Goal: Task Accomplishment & Management: Manage account settings

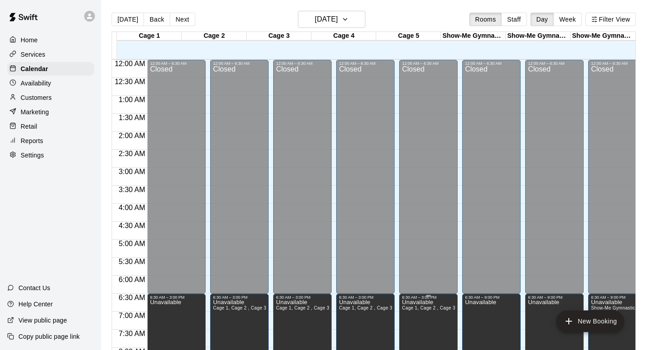
scroll to position [333, 0]
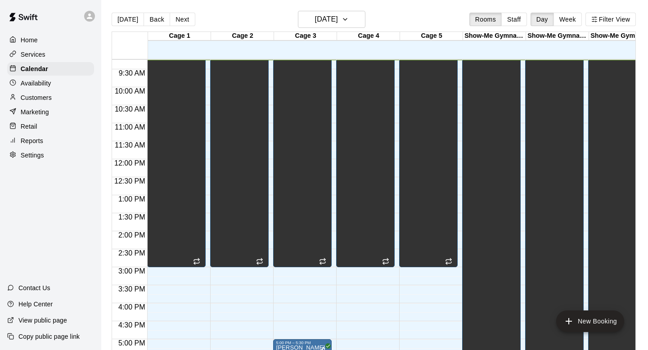
click at [275, 13] on div "Today Back Next Wednesday Sep 10 Rooms Staff Day Week Filter View" at bounding box center [374, 21] width 524 height 21
click at [50, 98] on p "Customers" at bounding box center [36, 97] width 31 height 9
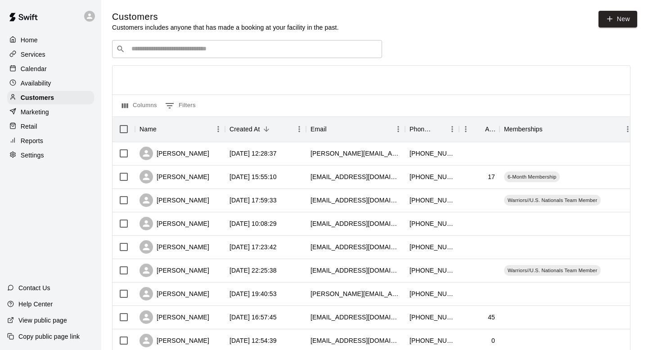
click at [203, 45] on input "Search customers by name or email" at bounding box center [253, 49] width 249 height 9
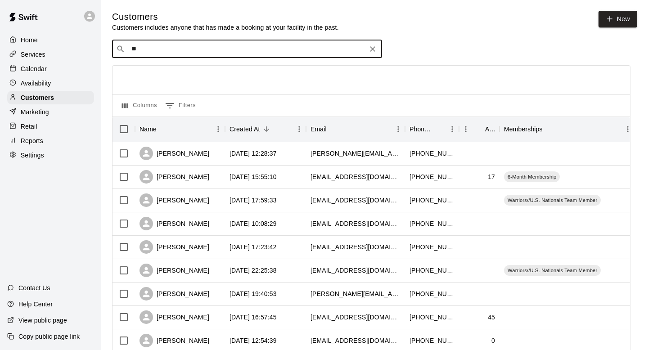
type input "***"
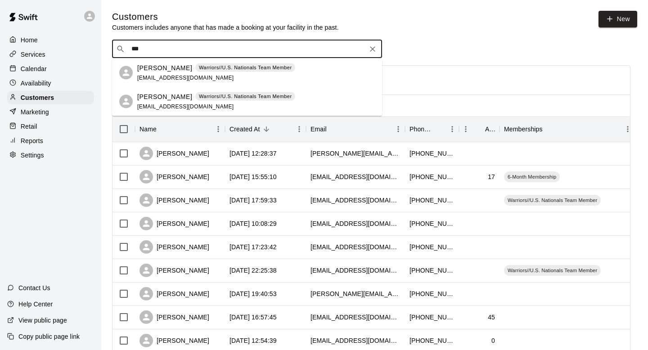
click at [160, 97] on p "Wyatt Metz" at bounding box center [164, 96] width 55 height 9
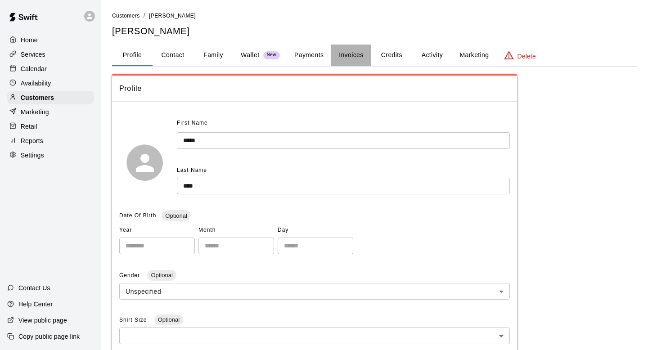
click at [359, 50] on button "Invoices" at bounding box center [351, 56] width 41 height 22
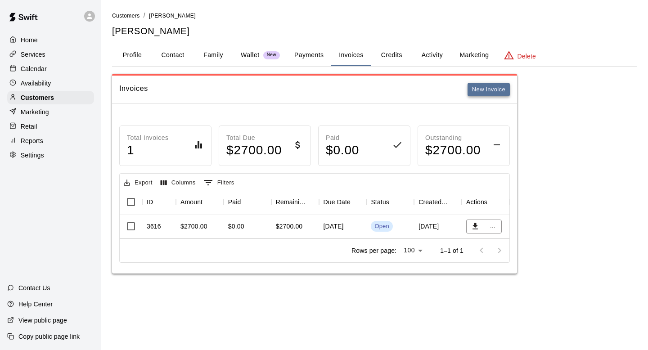
click at [472, 88] on button "New invoice" at bounding box center [489, 90] width 42 height 14
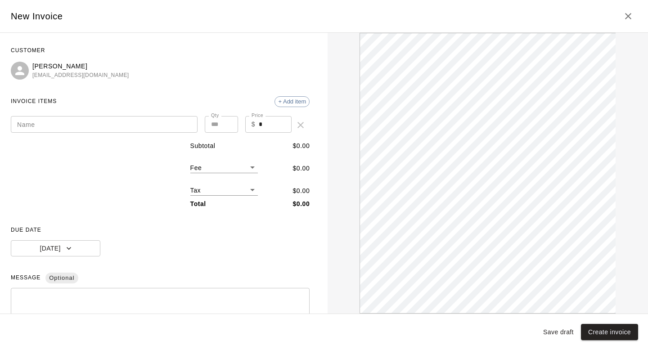
click at [138, 122] on input "Name" at bounding box center [104, 124] width 187 height 17
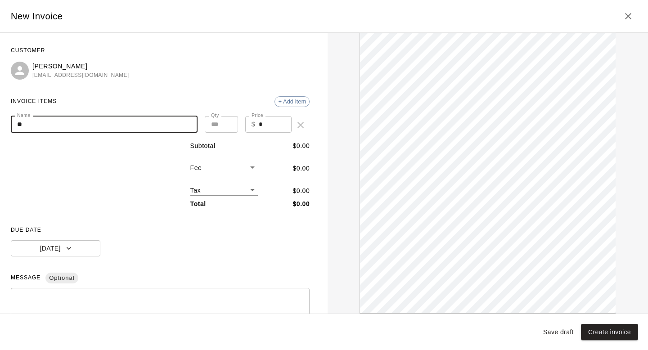
type input "*"
click at [624, 14] on icon "Close" at bounding box center [628, 16] width 11 height 11
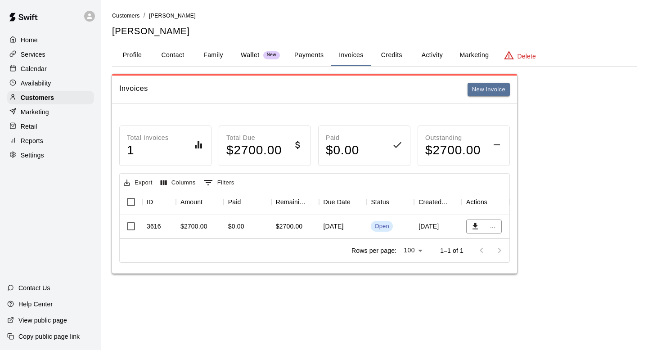
click at [239, 235] on div "$0.00" at bounding box center [248, 226] width 48 height 23
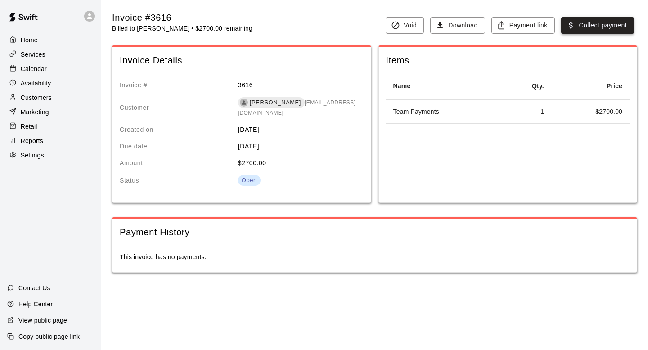
click at [580, 23] on button "Collect payment" at bounding box center [597, 25] width 73 height 17
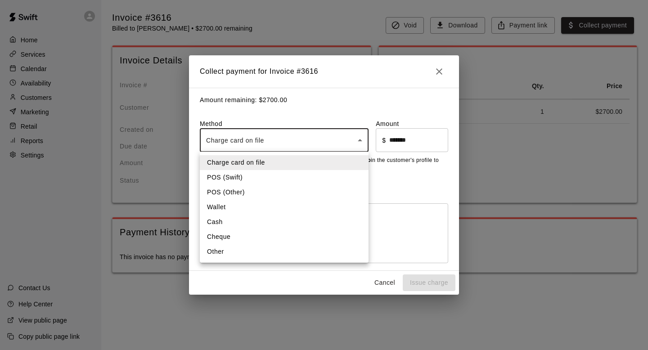
click at [332, 129] on body "Home Services Calendar Availability Customers Marketing Retail Reports Settings…" at bounding box center [324, 145] width 648 height 291
click at [257, 230] on li "Cheque" at bounding box center [284, 237] width 169 height 15
type input "******"
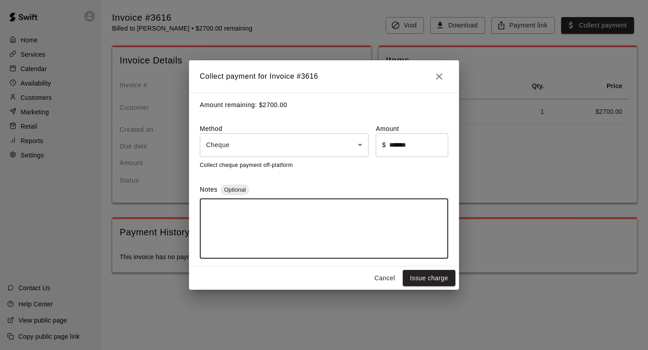
click at [337, 235] on textarea at bounding box center [324, 228] width 236 height 45
type textarea "****"
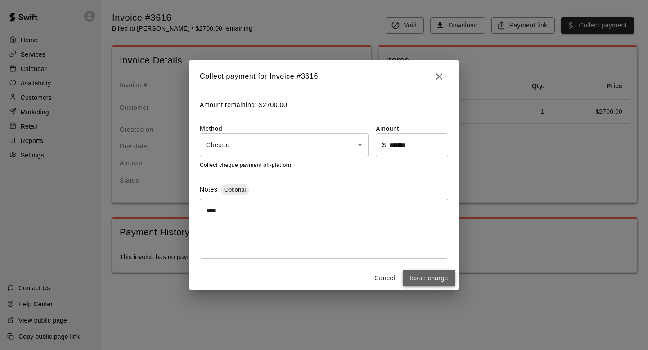
click at [436, 279] on button "Issue charge" at bounding box center [429, 278] width 53 height 17
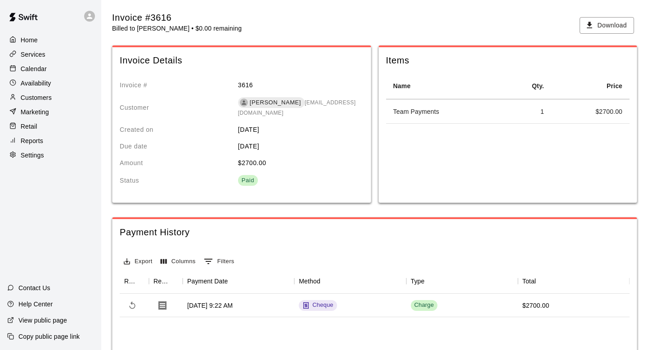
click at [49, 137] on div "Reports" at bounding box center [50, 141] width 87 height 14
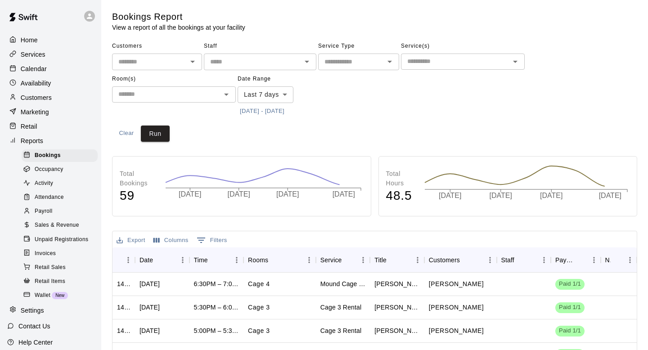
click at [60, 224] on span "Sales & Revenue" at bounding box center [57, 225] width 45 height 9
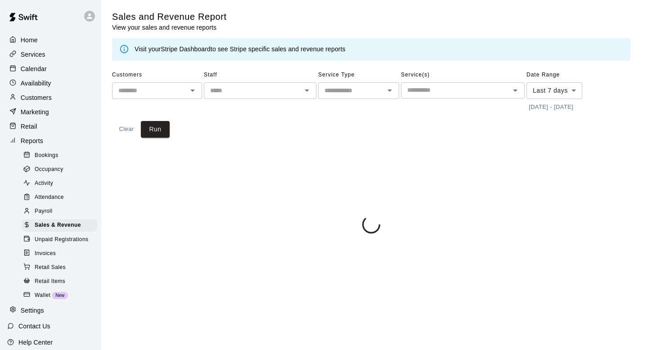
click at [59, 252] on div "Invoices" at bounding box center [60, 254] width 76 height 13
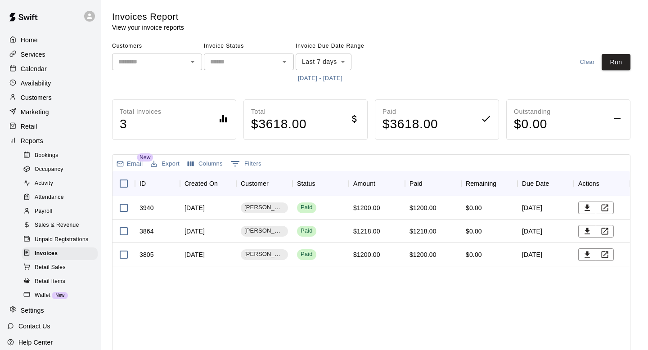
click at [293, 301] on div "3940 September 08, 2025 Kevin Mott Paid $1200.00 $1200.00 $0.00 September 08, 2…" at bounding box center [372, 320] width 518 height 249
click at [345, 67] on body "Home Services Calendar Availability Customers Marketing Retail Reports Bookings…" at bounding box center [324, 236] width 648 height 473
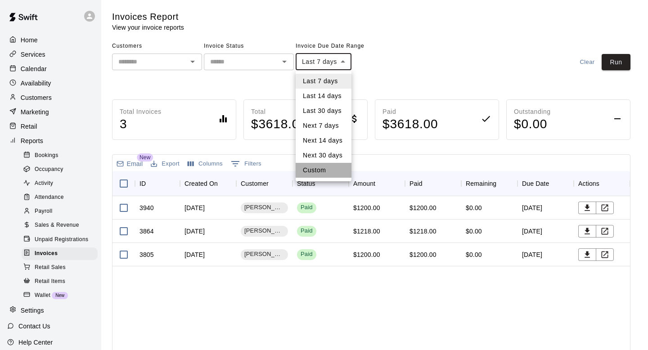
click at [325, 174] on li "Custom" at bounding box center [324, 170] width 56 height 15
type input "******"
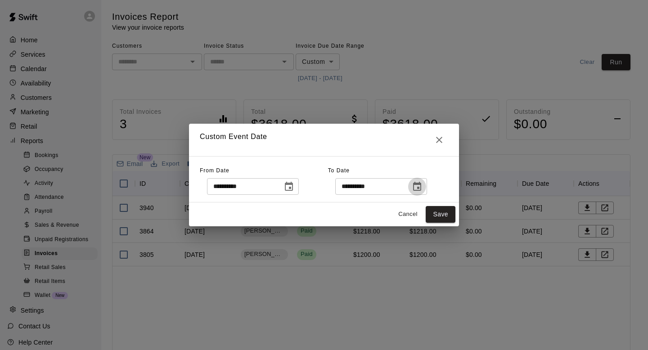
click at [422, 186] on icon "Choose date, selected date is Sep 10, 2025" at bounding box center [417, 186] width 11 height 11
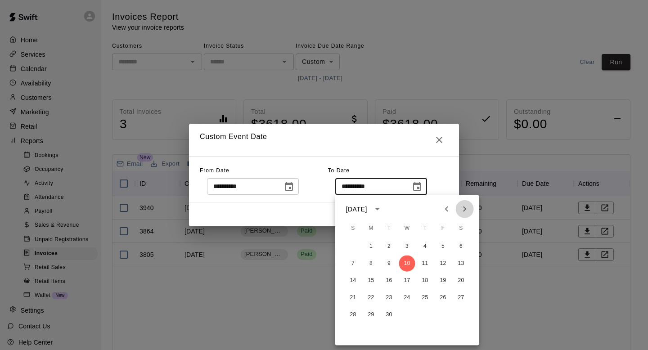
click at [469, 213] on icon "Next month" at bounding box center [465, 209] width 11 height 11
click at [406, 317] on button "31" at bounding box center [407, 315] width 16 height 16
type input "**********"
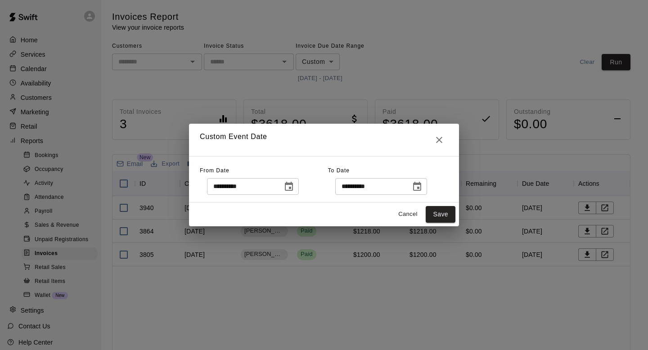
click at [293, 185] on icon "Choose date, selected date is Sep 3, 2025" at bounding box center [289, 186] width 8 height 9
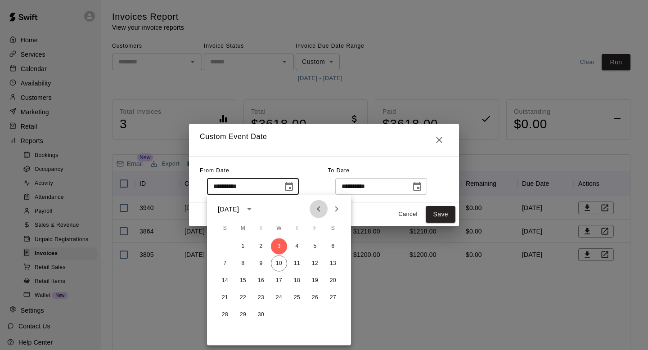
click at [320, 214] on icon "Previous month" at bounding box center [318, 209] width 11 height 11
click at [312, 240] on button "1" at bounding box center [315, 247] width 16 height 16
type input "**********"
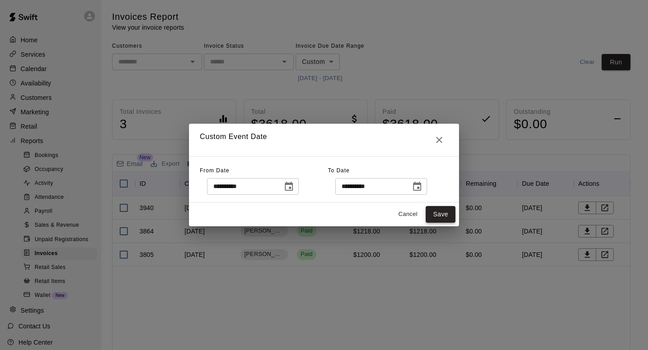
click at [438, 214] on button "Save" at bounding box center [441, 214] width 30 height 17
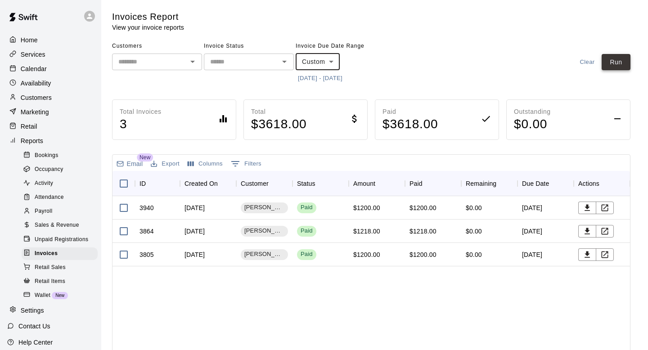
click at [605, 65] on button "Run" at bounding box center [616, 62] width 29 height 17
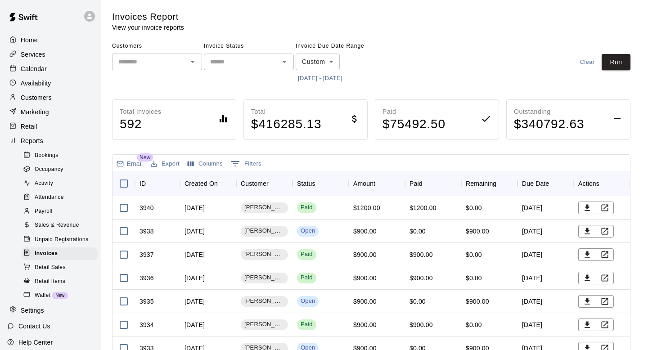
click at [57, 69] on div "Calendar" at bounding box center [50, 69] width 87 height 14
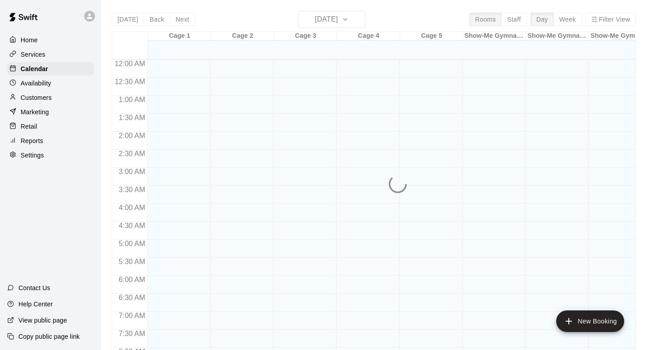
scroll to position [341, 0]
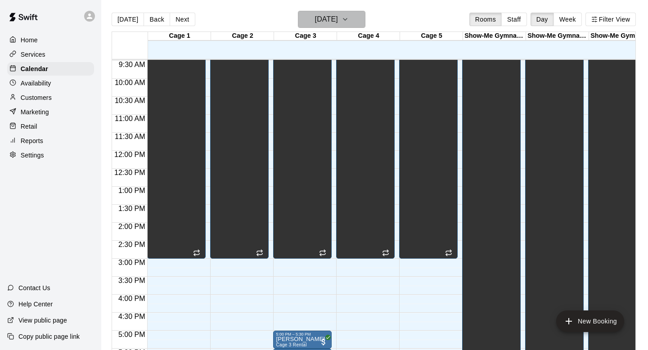
click at [315, 18] on h6 "[DATE]" at bounding box center [326, 19] width 23 height 13
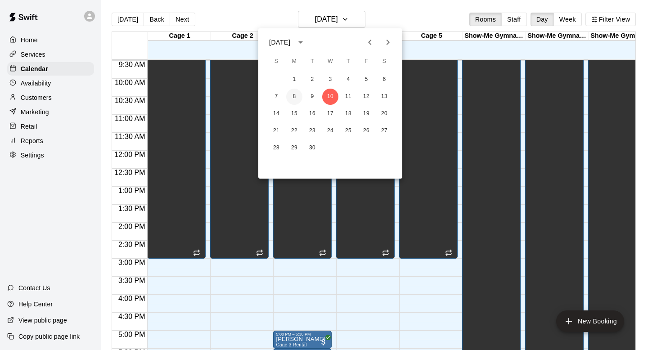
click at [293, 96] on button "8" at bounding box center [294, 97] width 16 height 16
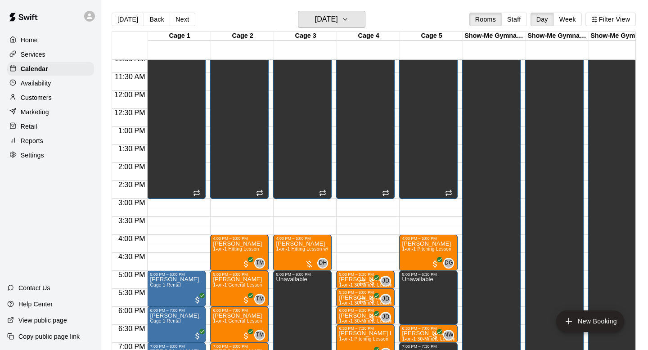
scroll to position [502, 0]
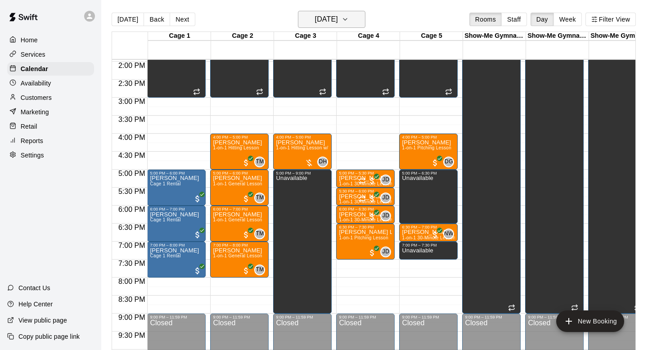
click at [338, 19] on h6 "Monday Sep 08" at bounding box center [326, 19] width 23 height 13
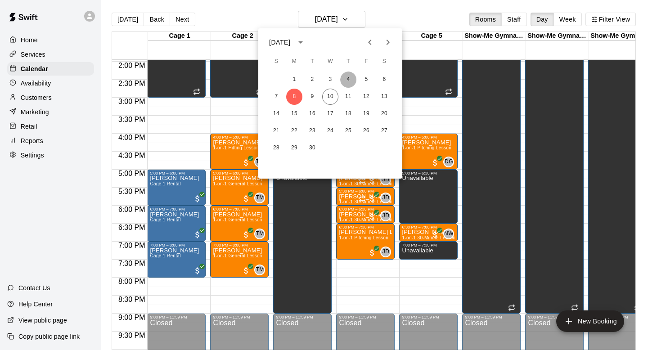
click at [344, 80] on button "4" at bounding box center [348, 80] width 16 height 16
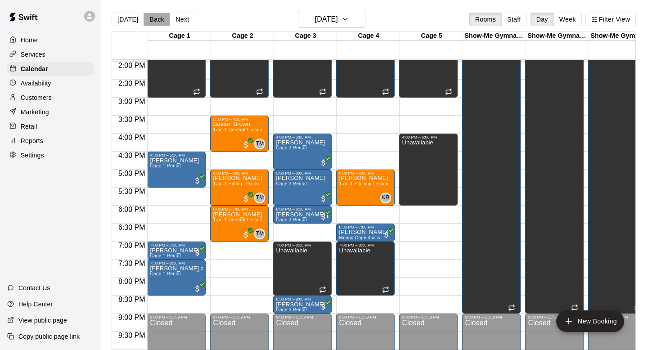
click at [150, 21] on button "Back" at bounding box center [157, 20] width 27 height 14
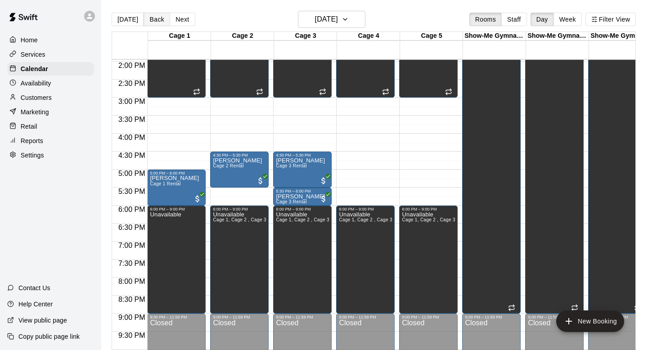
click at [155, 21] on button "Back" at bounding box center [157, 20] width 27 height 14
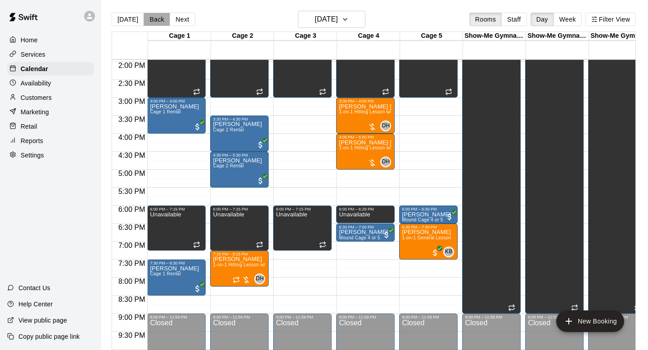
click at [155, 21] on button "Back" at bounding box center [157, 20] width 27 height 14
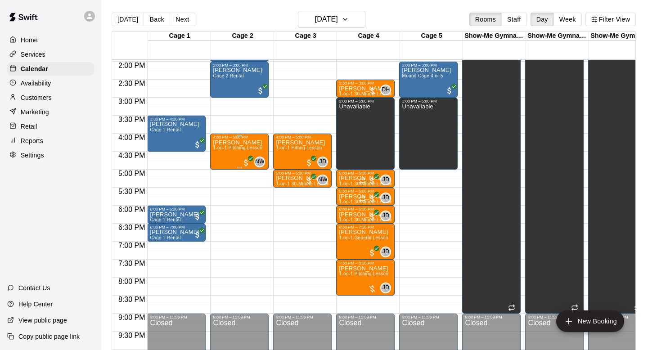
click at [226, 144] on div "Brian Caldwell 1-on-1 Pitching Lesson" at bounding box center [238, 315] width 50 height 350
click at [223, 149] on icon "edit" at bounding box center [222, 149] width 8 height 8
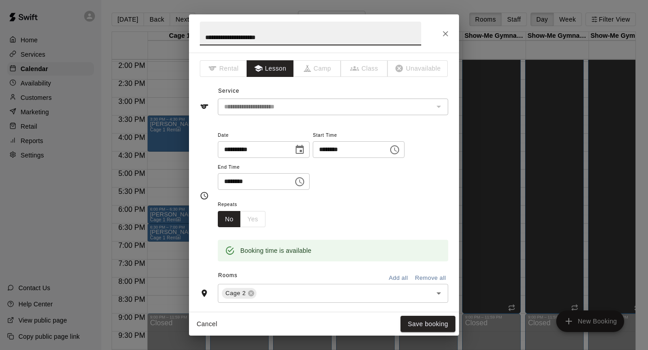
click at [438, 43] on div "**********" at bounding box center [324, 33] width 270 height 38
click at [441, 41] on div "**********" at bounding box center [324, 33] width 270 height 38
click at [442, 36] on icon "Close" at bounding box center [445, 33] width 9 height 9
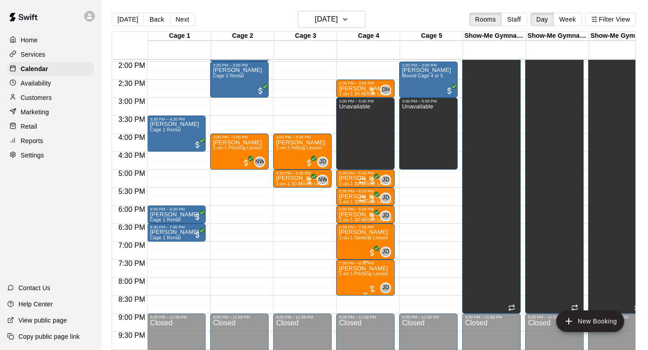
click at [345, 305] on div at bounding box center [348, 296] width 18 height 61
click at [352, 292] on img "edit" at bounding box center [348, 296] width 10 height 10
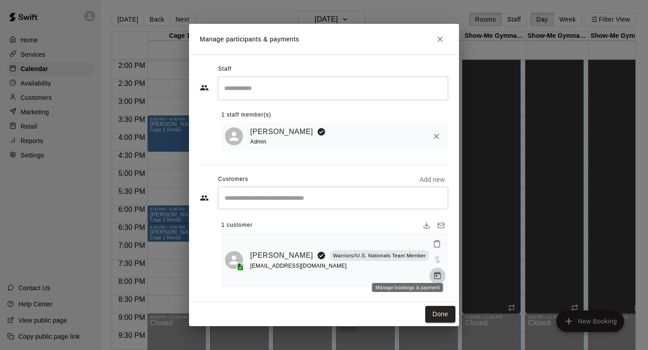
click at [434, 272] on icon "Manage bookings & payment" at bounding box center [437, 276] width 7 height 8
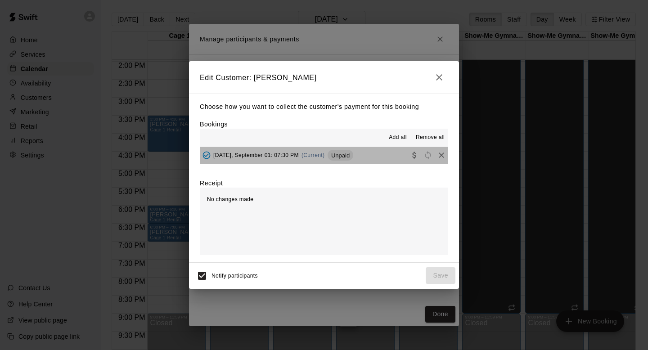
click at [397, 158] on button "Monday, September 01: 07:30 PM (Current) Unpaid" at bounding box center [324, 155] width 248 height 17
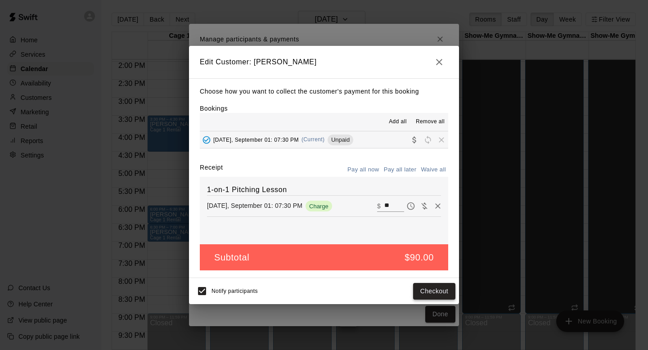
click at [428, 291] on button "Checkout" at bounding box center [434, 291] width 42 height 17
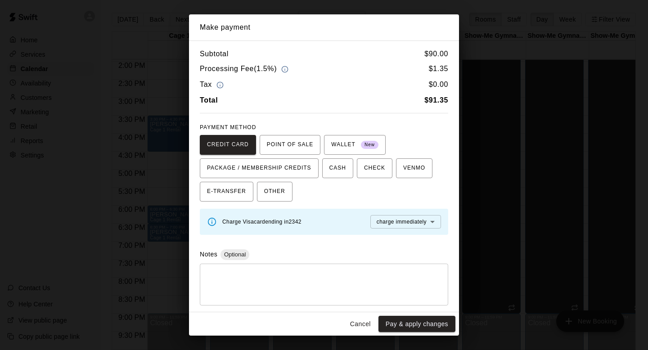
click at [402, 325] on button "Pay & apply changes" at bounding box center [417, 324] width 77 height 17
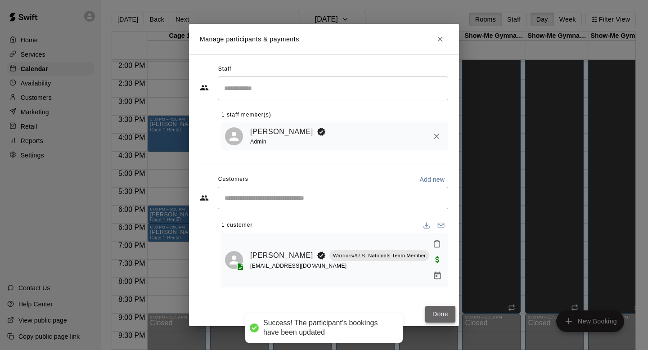
click at [433, 308] on button "Done" at bounding box center [440, 314] width 30 height 17
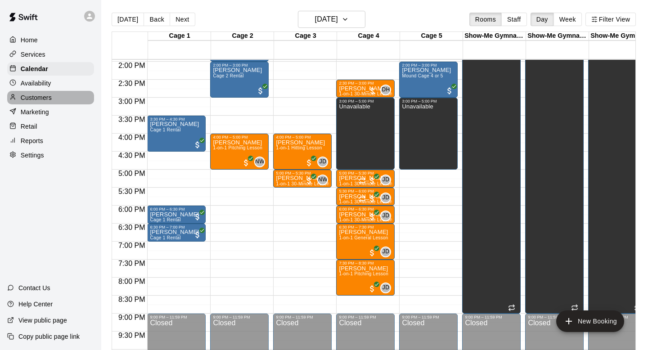
click at [45, 92] on div "Customers" at bounding box center [50, 98] width 87 height 14
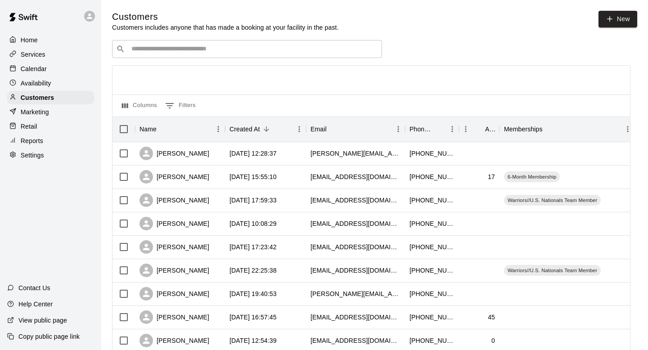
click at [184, 47] on input "Search customers by name or email" at bounding box center [253, 49] width 249 height 9
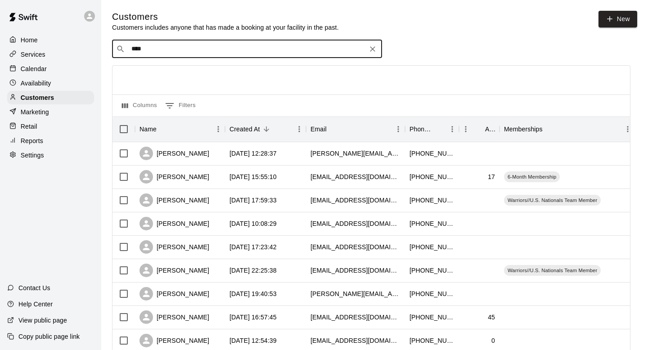
type input "*****"
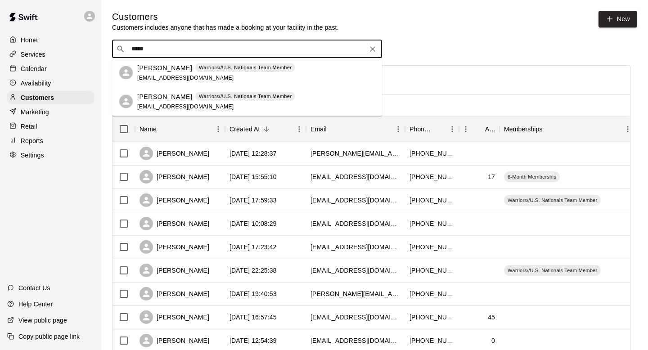
click at [159, 93] on p "William Black" at bounding box center [164, 96] width 55 height 9
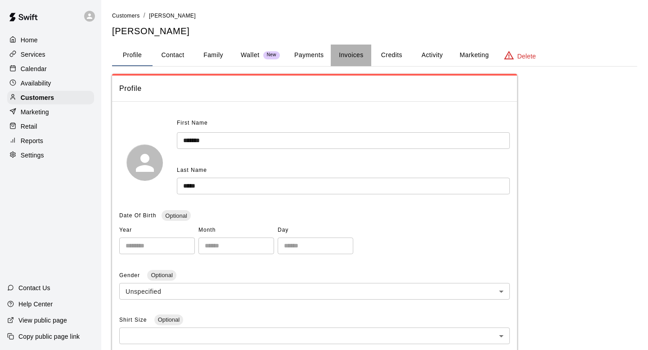
click at [361, 64] on button "Invoices" at bounding box center [351, 56] width 41 height 22
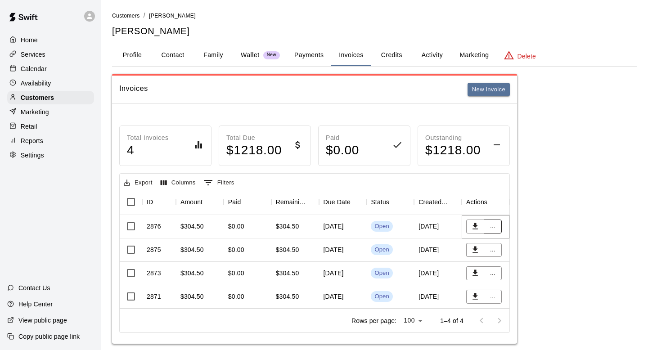
click at [497, 225] on button "..." at bounding box center [493, 227] width 18 height 14
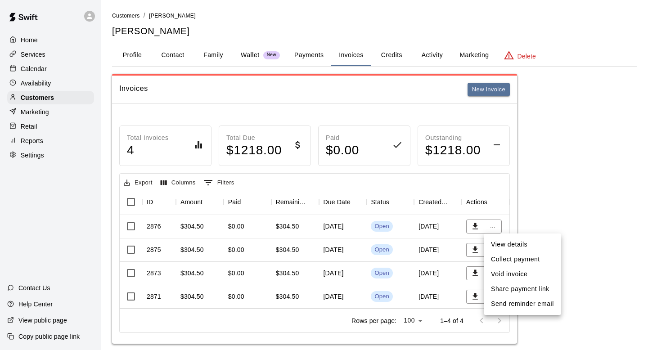
click at [505, 273] on li "Void invoice" at bounding box center [522, 274] width 77 height 15
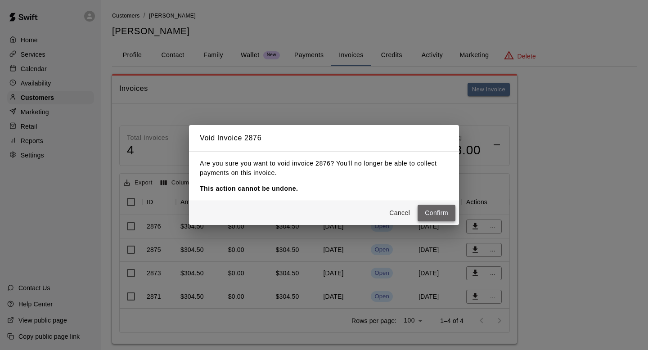
click at [448, 214] on button "Confirm" at bounding box center [437, 213] width 38 height 17
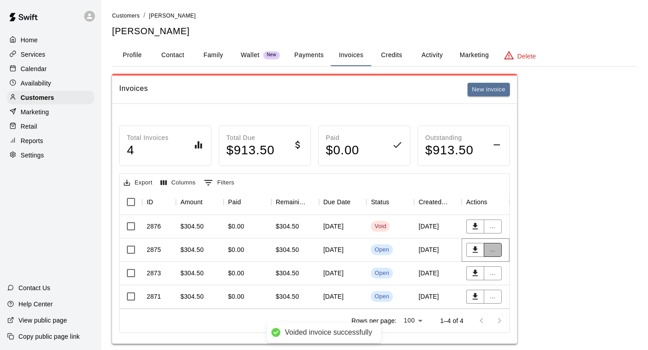
click at [488, 251] on button "..." at bounding box center [493, 250] width 18 height 14
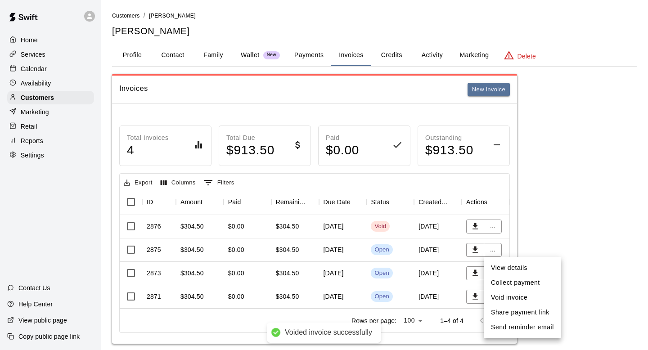
click at [510, 297] on li "Void invoice" at bounding box center [522, 297] width 77 height 15
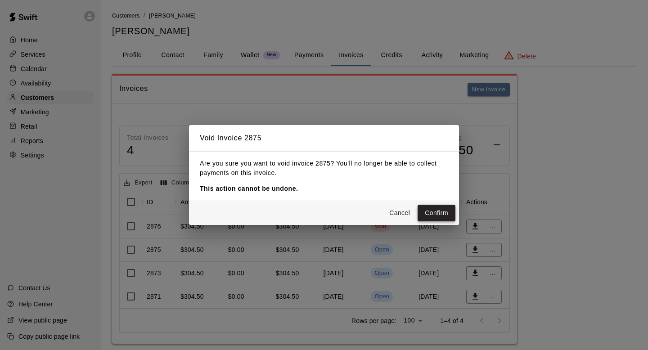
click at [440, 220] on button "Confirm" at bounding box center [437, 213] width 38 height 17
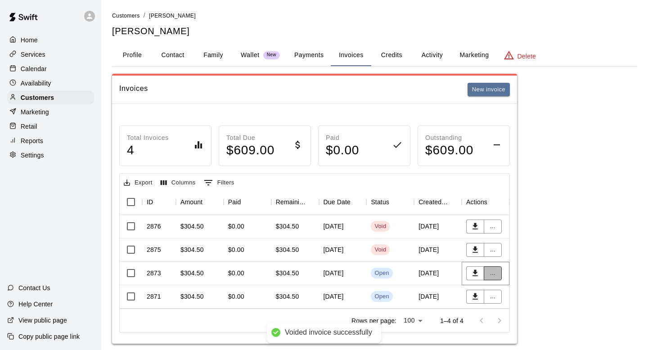
click at [491, 274] on button "..." at bounding box center [493, 273] width 18 height 14
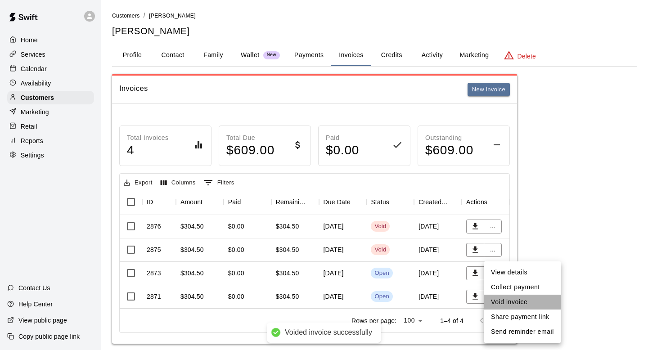
click at [491, 306] on li "Void invoice" at bounding box center [522, 302] width 77 height 15
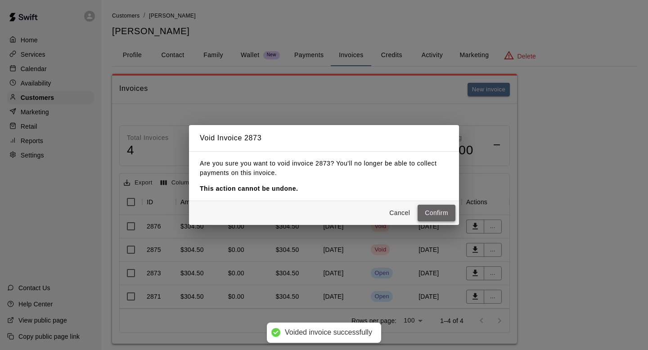
click at [439, 215] on button "Confirm" at bounding box center [437, 213] width 38 height 17
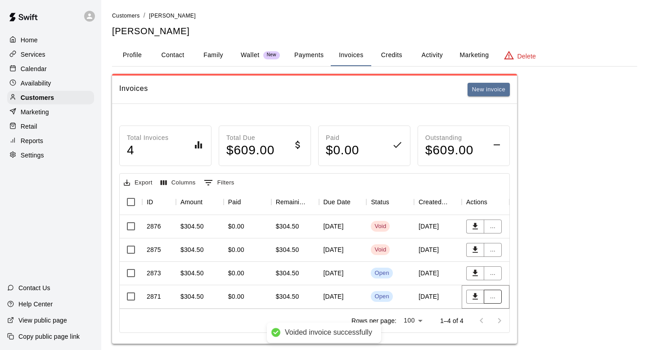
click at [492, 298] on button "..." at bounding box center [493, 297] width 18 height 14
click at [495, 294] on button "..." at bounding box center [493, 297] width 18 height 14
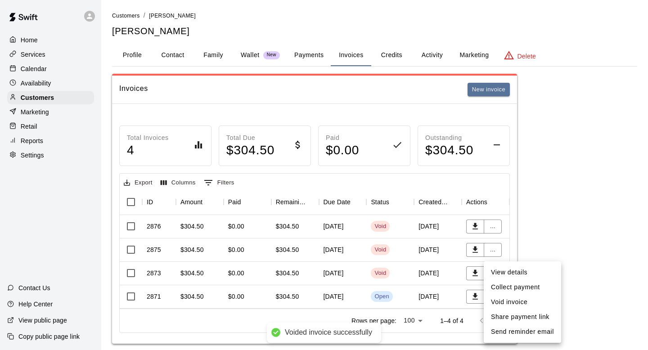
click at [528, 302] on li "Void invoice" at bounding box center [522, 302] width 77 height 15
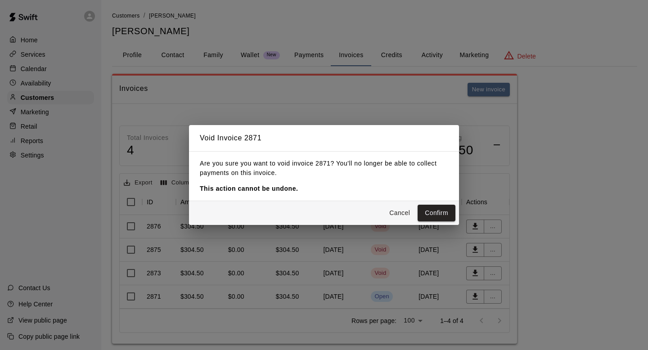
click at [424, 212] on button "Confirm" at bounding box center [437, 213] width 38 height 17
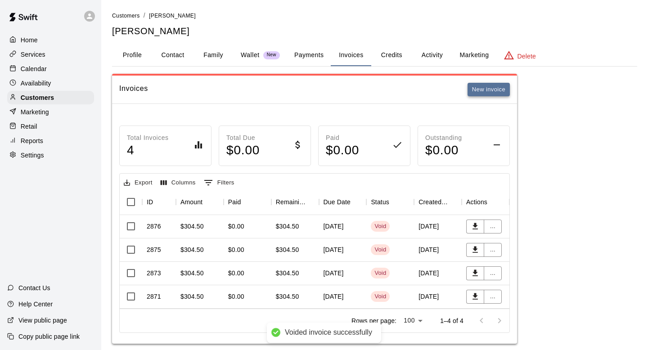
click at [500, 92] on button "New invoice" at bounding box center [489, 90] width 42 height 14
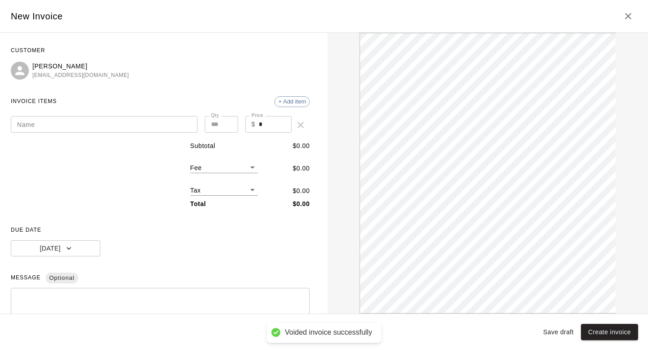
click at [112, 125] on input "Name" at bounding box center [104, 124] width 187 height 17
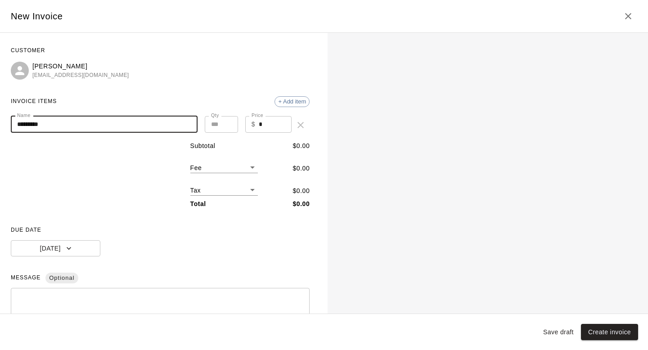
type input "*********"
click at [273, 122] on input "*" at bounding box center [275, 124] width 33 height 17
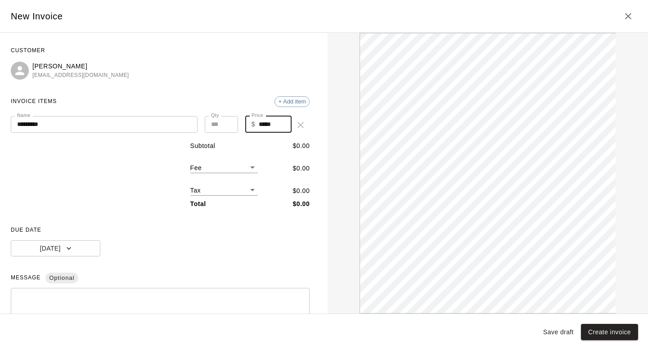
type input "*****"
click at [131, 147] on div "Subtotal $ 0.00 Fee ​ $ 0.00 Tax ​ $ 0.00 Total $ 0.00" at bounding box center [160, 175] width 299 height 68
click at [79, 242] on button "[DATE]" at bounding box center [56, 248] width 90 height 17
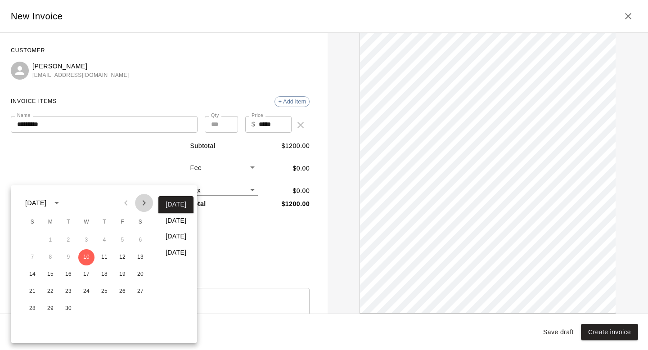
click at [141, 201] on icon "Next month" at bounding box center [144, 203] width 11 height 11
click at [124, 201] on icon "Previous month" at bounding box center [126, 203] width 11 height 11
click at [246, 244] on div at bounding box center [324, 175] width 648 height 350
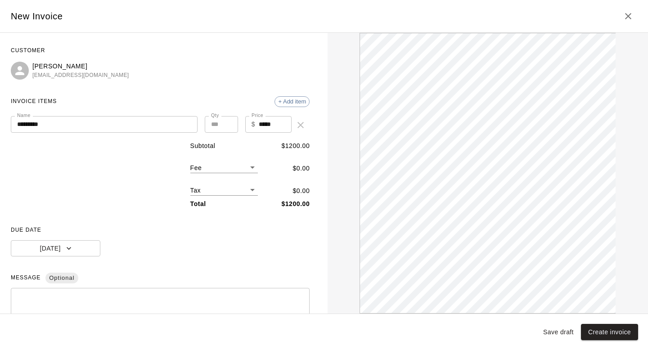
scroll to position [94, 0]
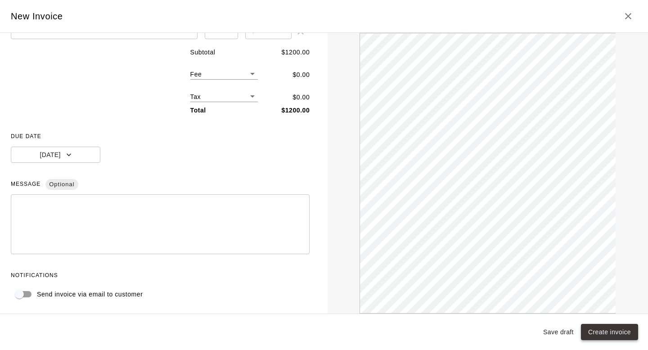
click at [607, 330] on button "Create invoice" at bounding box center [609, 332] width 57 height 17
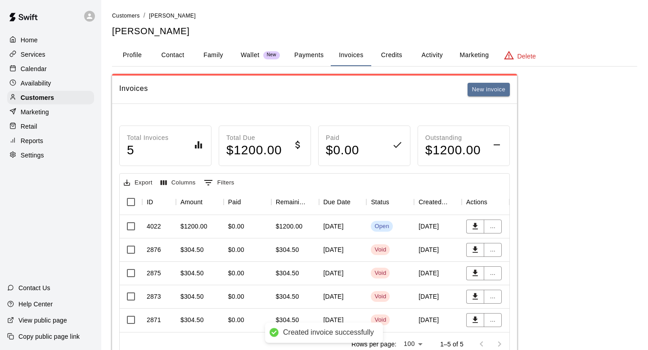
click at [232, 229] on div "$0.00" at bounding box center [236, 226] width 16 height 9
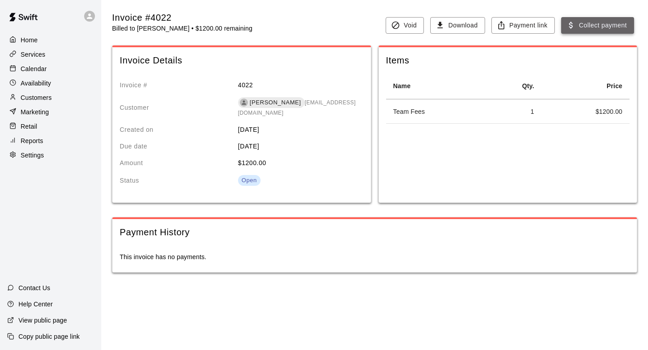
click at [623, 24] on button "Collect payment" at bounding box center [597, 25] width 73 height 17
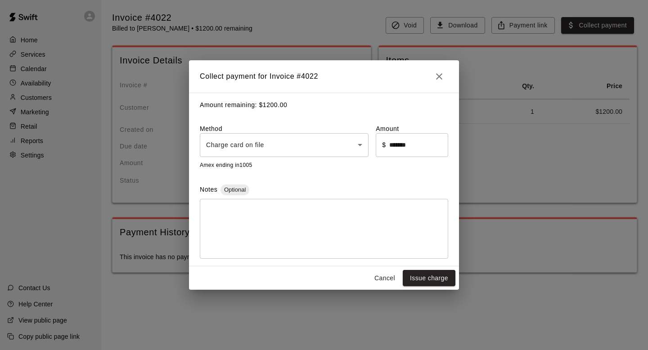
click at [245, 159] on div "Amount remaining: $ 1200.00 Method Charge card on file **** ​ Amount ​ $ ******…" at bounding box center [324, 180] width 270 height 174
click at [250, 153] on body "Home Services Calendar Availability Customers Marketing Retail Reports Settings…" at bounding box center [324, 145] width 648 height 291
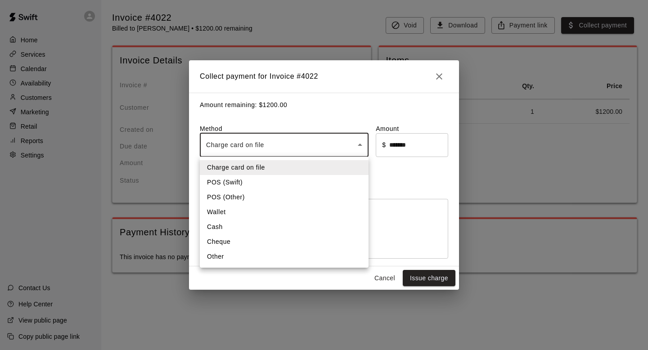
click at [236, 238] on li "Cheque" at bounding box center [284, 241] width 169 height 15
type input "******"
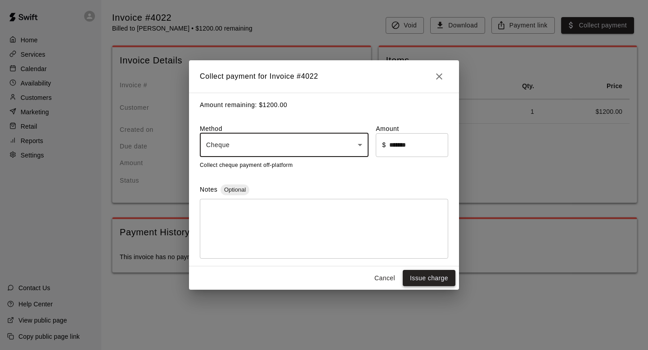
click at [424, 278] on button "Issue charge" at bounding box center [429, 278] width 53 height 17
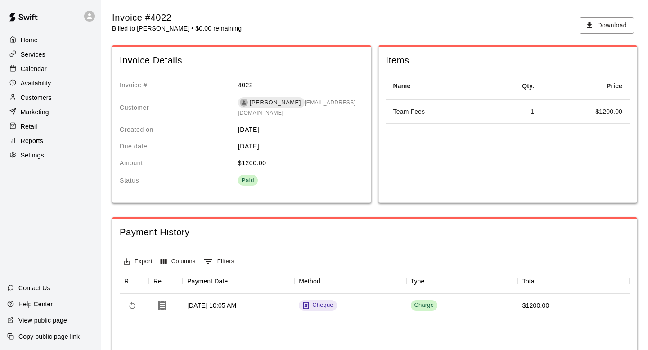
click at [43, 41] on div "Home" at bounding box center [50, 40] width 87 height 14
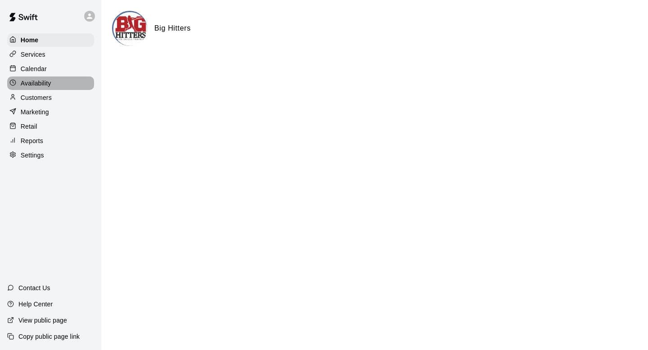
click at [75, 77] on div "Availability" at bounding box center [50, 84] width 87 height 14
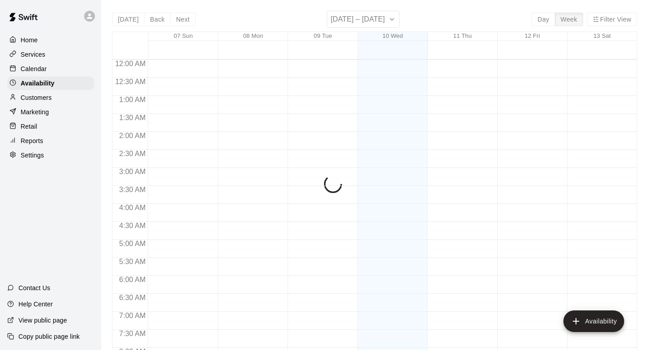
scroll to position [381, 0]
click at [69, 67] on div "Calendar" at bounding box center [50, 69] width 87 height 14
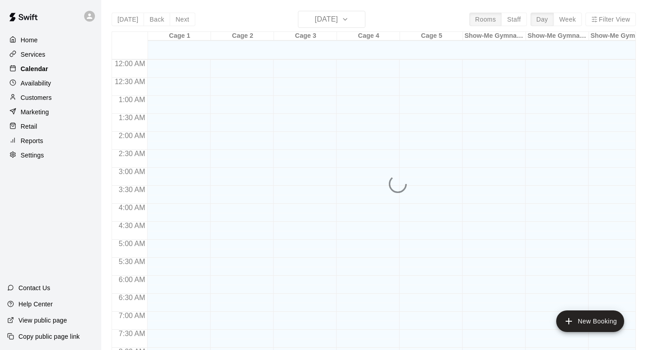
scroll to position [381, 0]
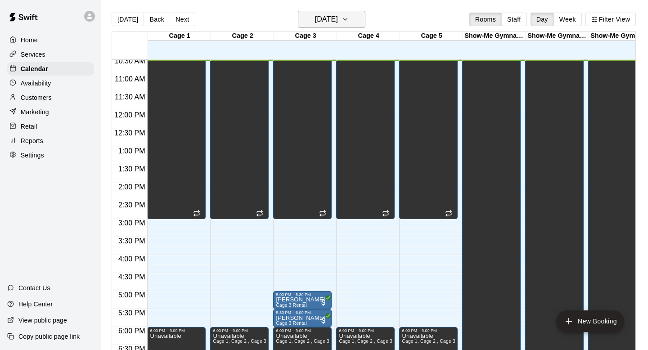
click at [357, 26] on button "[DATE]" at bounding box center [332, 19] width 68 height 17
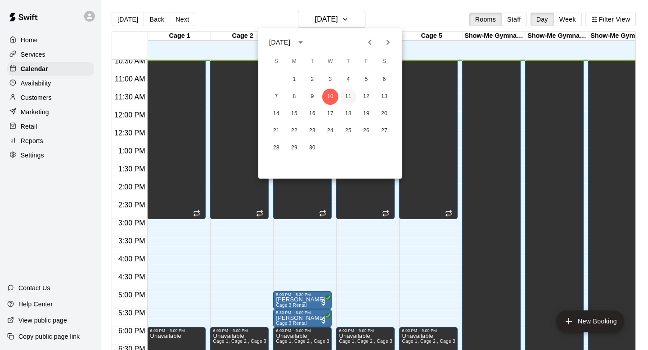
click at [348, 92] on button "11" at bounding box center [348, 97] width 16 height 16
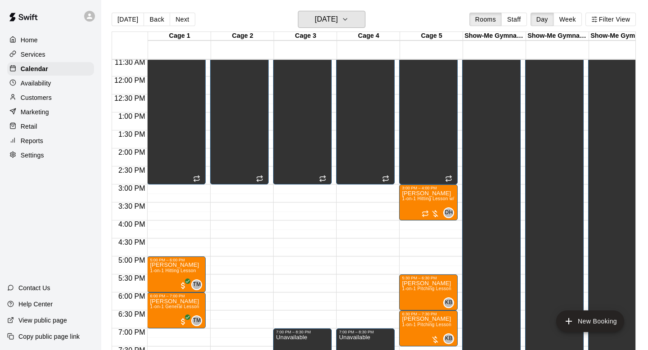
scroll to position [564, 0]
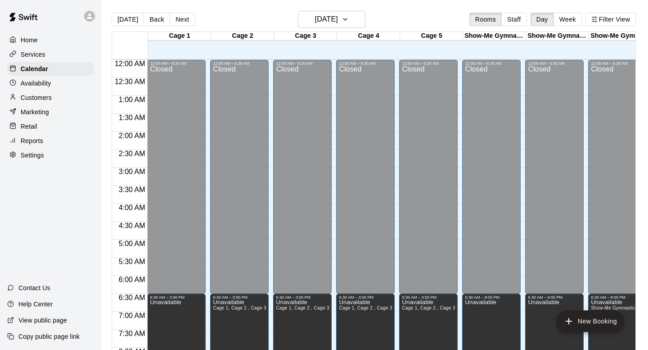
scroll to position [333, 0]
